Goal: Check status

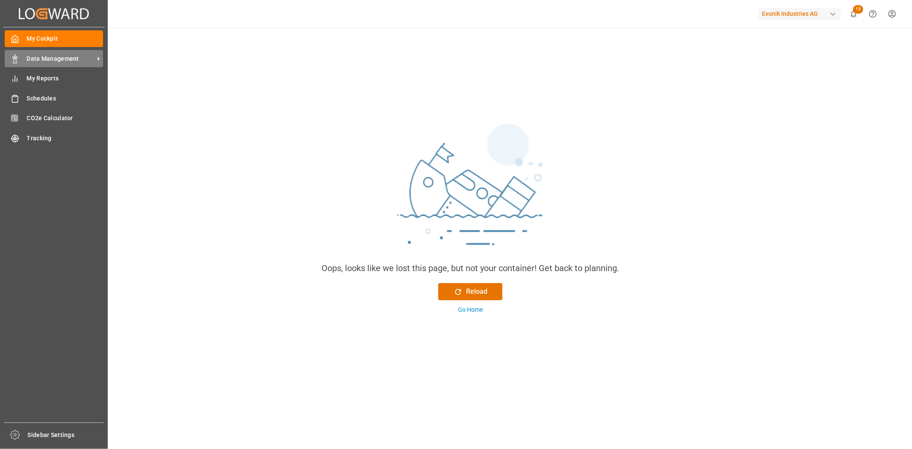
click at [30, 58] on span "Data Management" at bounding box center [61, 58] width 68 height 9
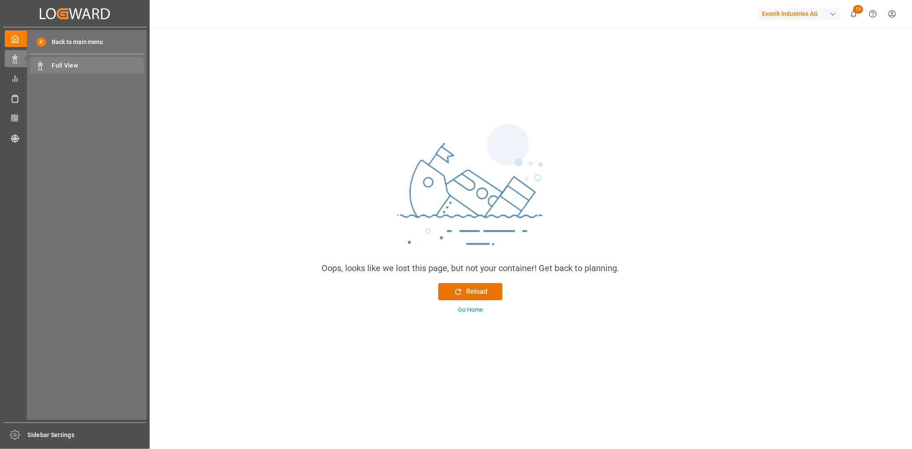
click at [62, 67] on span "Full View" at bounding box center [98, 65] width 92 height 9
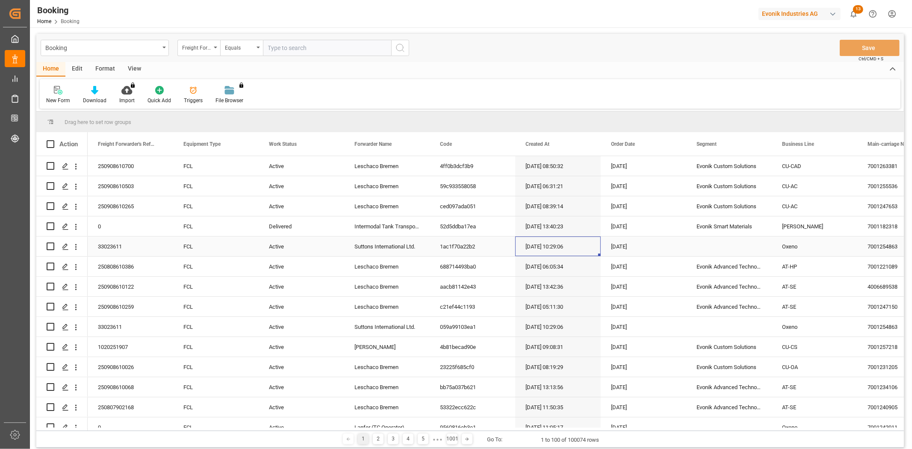
click at [592, 246] on div "[DATE] 10:29:06" at bounding box center [558, 246] width 86 height 20
click at [207, 48] on div "Freight Forwarder's Reference No." at bounding box center [196, 47] width 29 height 10
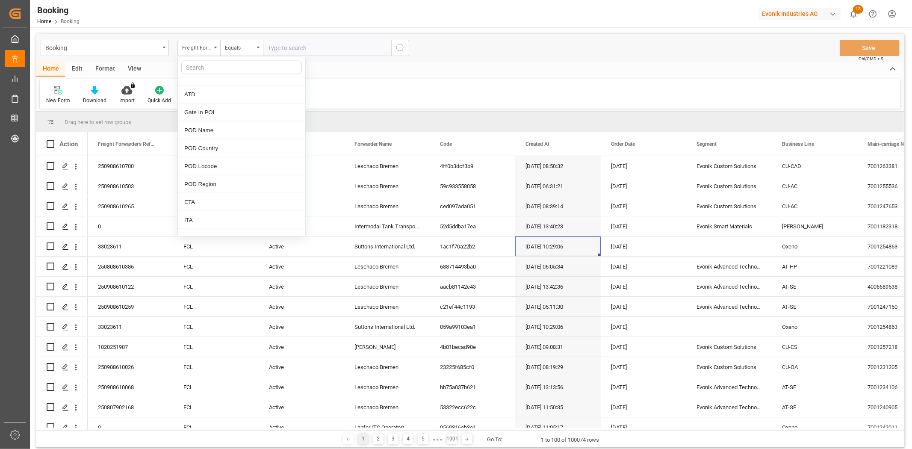
scroll to position [903, 0]
click at [227, 158] on div "POD Locode" at bounding box center [241, 154] width 127 height 18
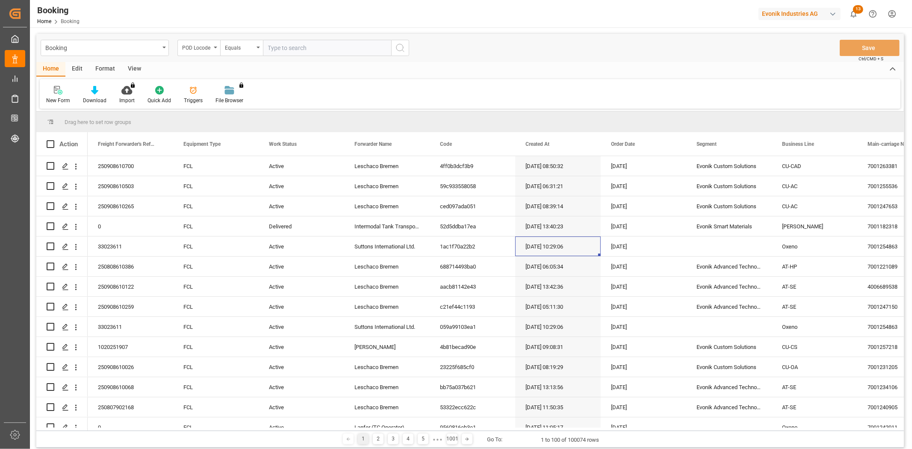
click at [293, 47] on input "text" at bounding box center [327, 48] width 128 height 16
type input "brioa"
click at [405, 41] on button "search button" at bounding box center [400, 48] width 18 height 16
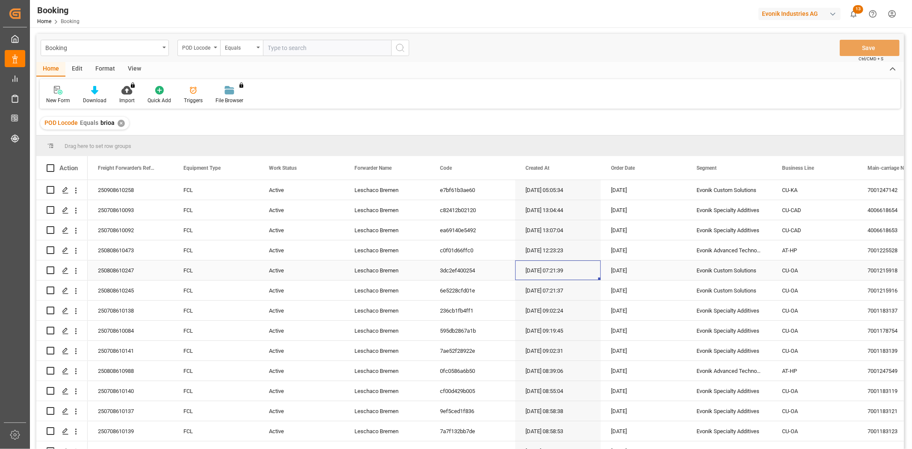
click at [622, 274] on div "[DATE]" at bounding box center [644, 270] width 86 height 20
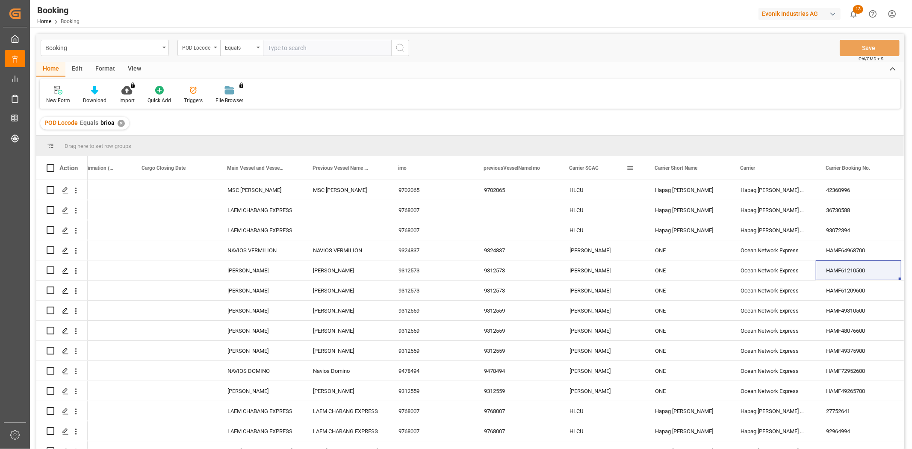
click at [631, 167] on span at bounding box center [630, 168] width 8 height 8
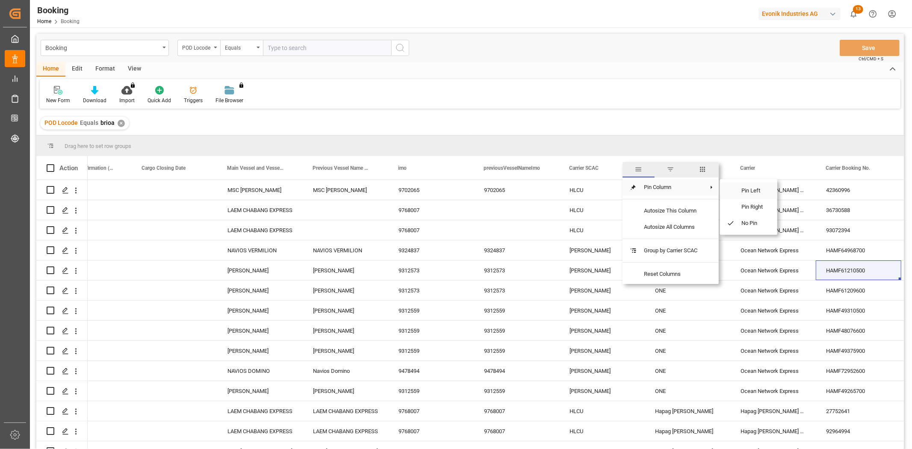
click at [752, 188] on span "Pin Left" at bounding box center [752, 191] width 36 height 16
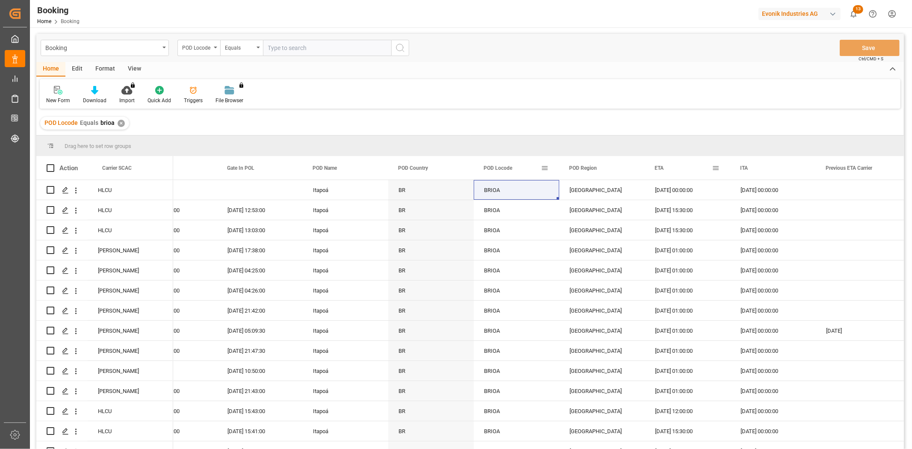
click at [711, 173] on div "ETA" at bounding box center [683, 168] width 57 height 24
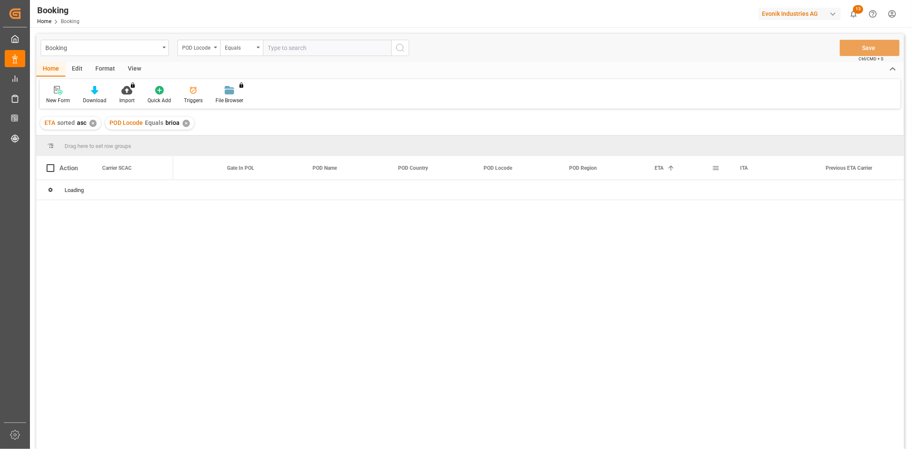
click at [713, 170] on span at bounding box center [716, 168] width 8 height 8
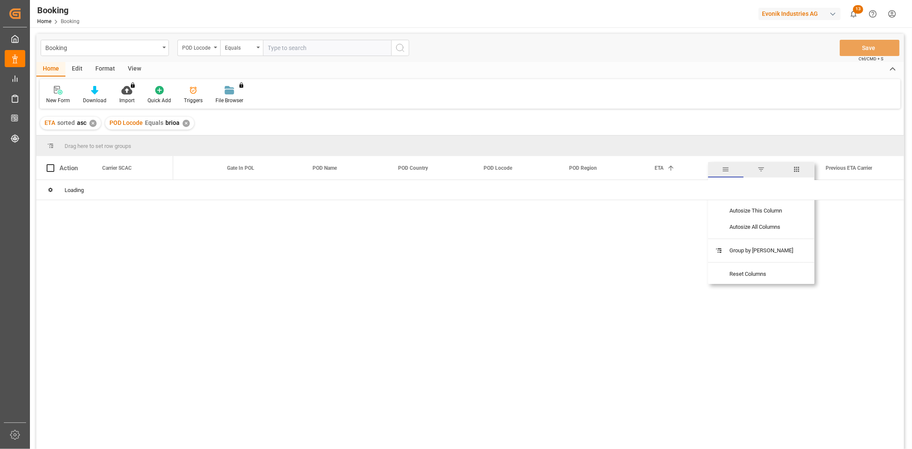
click at [679, 161] on div "ETA 1" at bounding box center [683, 168] width 57 height 24
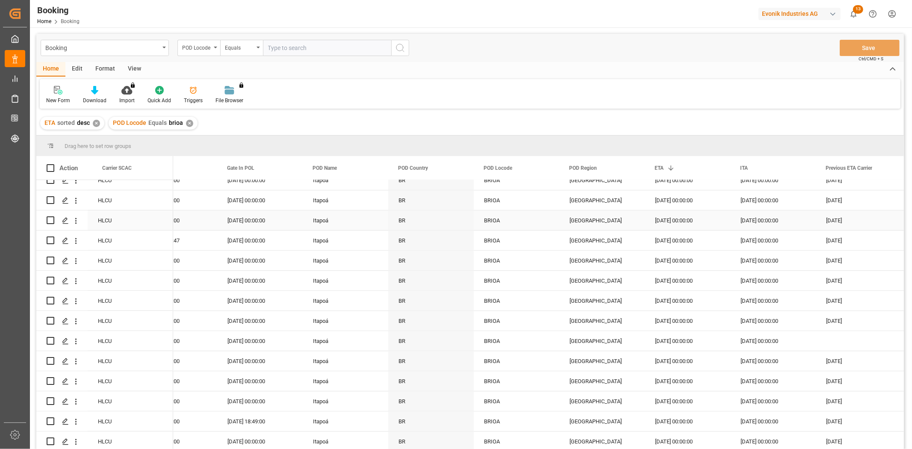
click at [619, 221] on div "[GEOGRAPHIC_DATA]" at bounding box center [602, 220] width 86 height 20
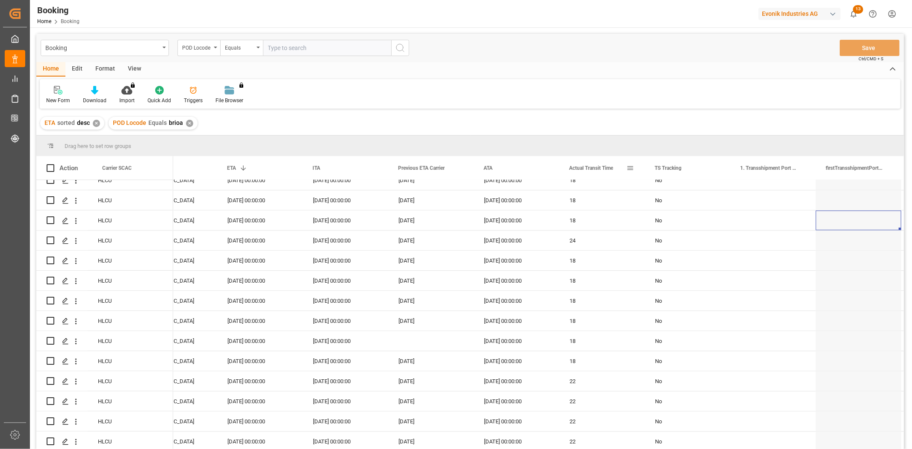
click at [633, 168] on span at bounding box center [630, 168] width 8 height 8
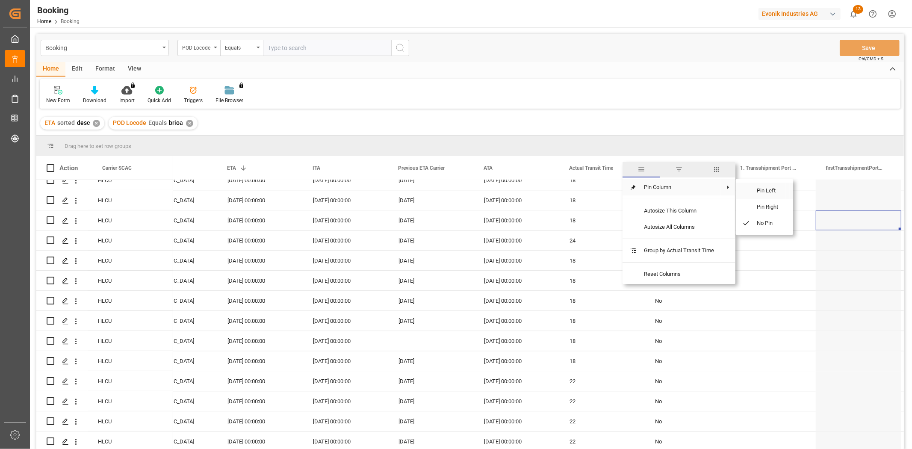
click at [755, 190] on span "Pin Left" at bounding box center [768, 191] width 36 height 16
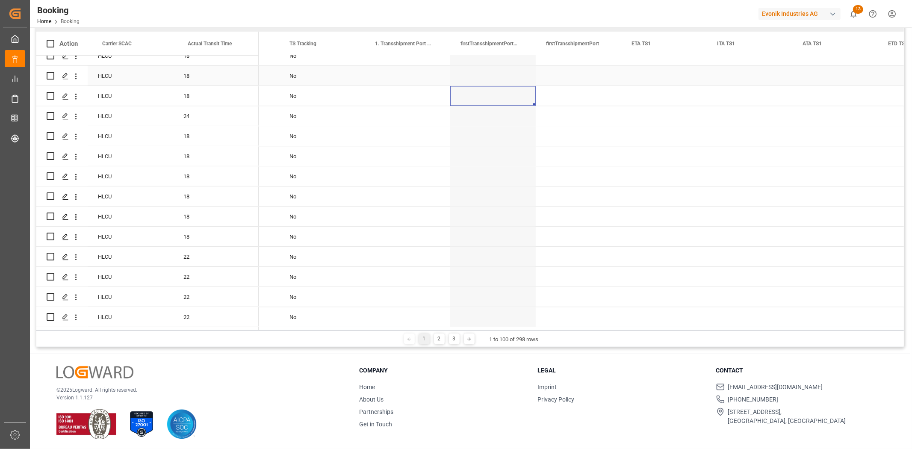
scroll to position [126, 0]
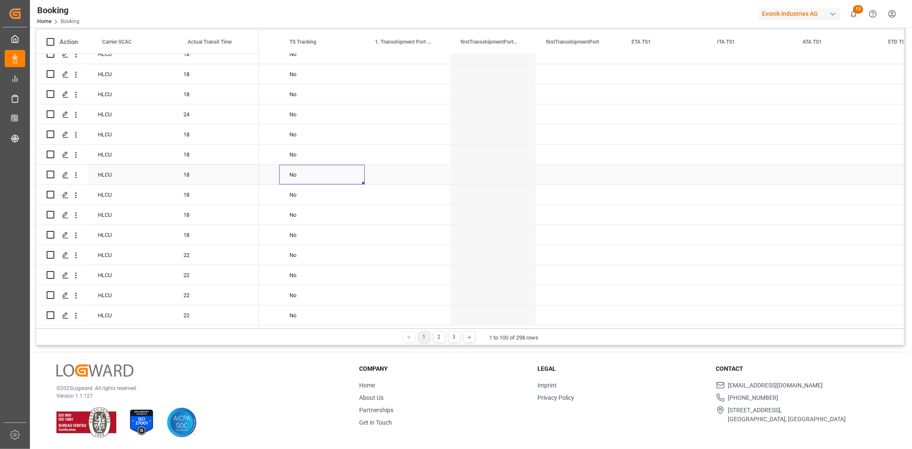
drag, startPoint x: 231, startPoint y: 345, endPoint x: 293, endPoint y: 164, distance: 191.6
click at [293, 165] on div "No" at bounding box center [322, 175] width 86 height 20
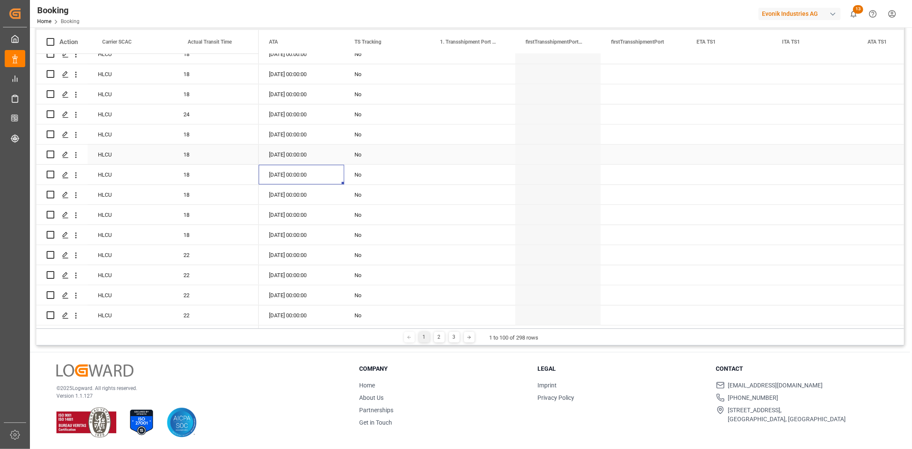
scroll to position [0, 4874]
